Goal: Task Accomplishment & Management: Manage account settings

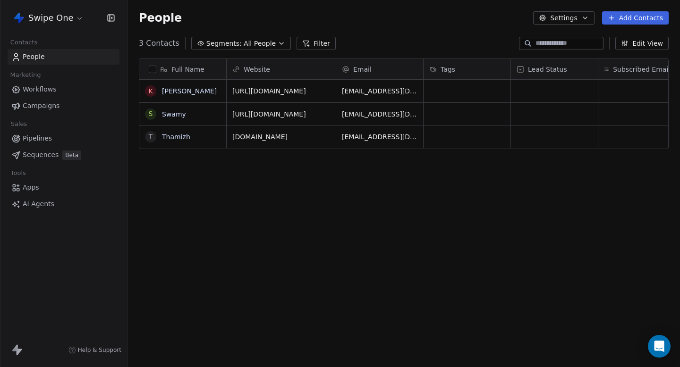
scroll to position [323, 552]
click at [41, 201] on span "AI Agents" at bounding box center [39, 204] width 32 height 10
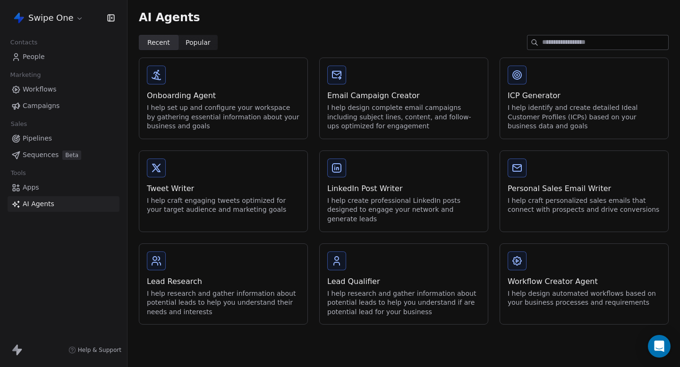
click at [225, 78] on div "Onboarding Agent I help set up and configure your workspace by gathering essent…" at bounding box center [223, 98] width 168 height 81
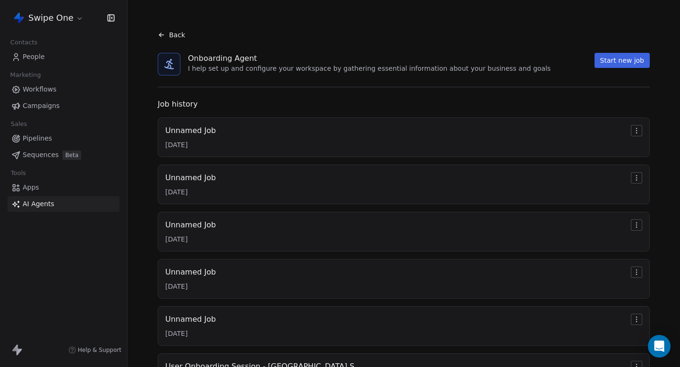
click at [635, 126] on html "Swipe One Contacts People Marketing Workflows Campaigns Sales Pipelines Sequenc…" at bounding box center [340, 183] width 680 height 367
click at [554, 103] on html "Swipe One Contacts People Marketing Workflows Campaigns Sales Pipelines Sequenc…" at bounding box center [340, 183] width 680 height 367
click at [59, 50] on link "People" at bounding box center [64, 57] width 112 height 16
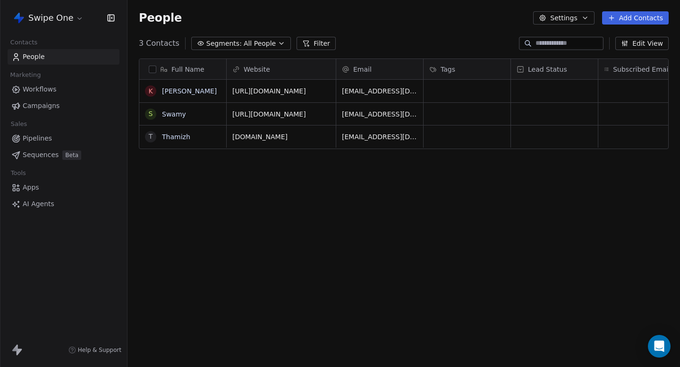
scroll to position [323, 552]
click at [55, 86] on link "Workflows" at bounding box center [64, 90] width 112 height 16
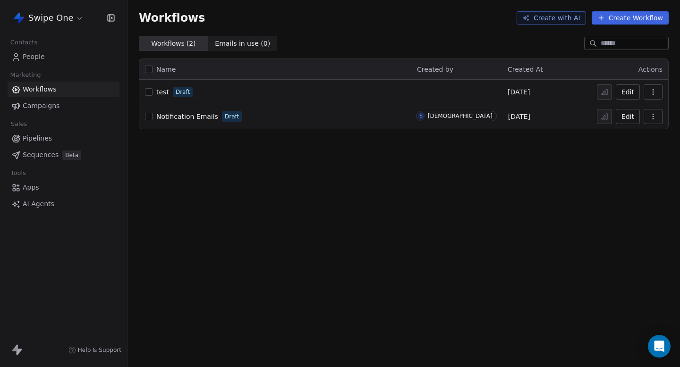
click at [652, 90] on icon "button" at bounding box center [652, 90] width 0 height 0
click at [625, 156] on span "Delete" at bounding box center [624, 159] width 22 height 9
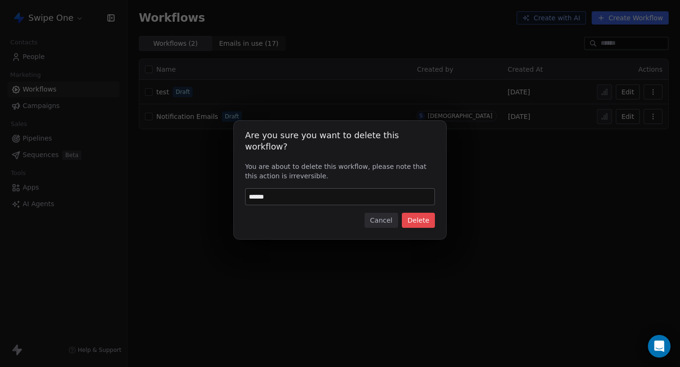
type input "******"
click at [289, 191] on input "******" at bounding box center [339, 197] width 189 height 16
click at [384, 214] on button "Cancel" at bounding box center [381, 220] width 34 height 15
